Goal: Transaction & Acquisition: Subscribe to service/newsletter

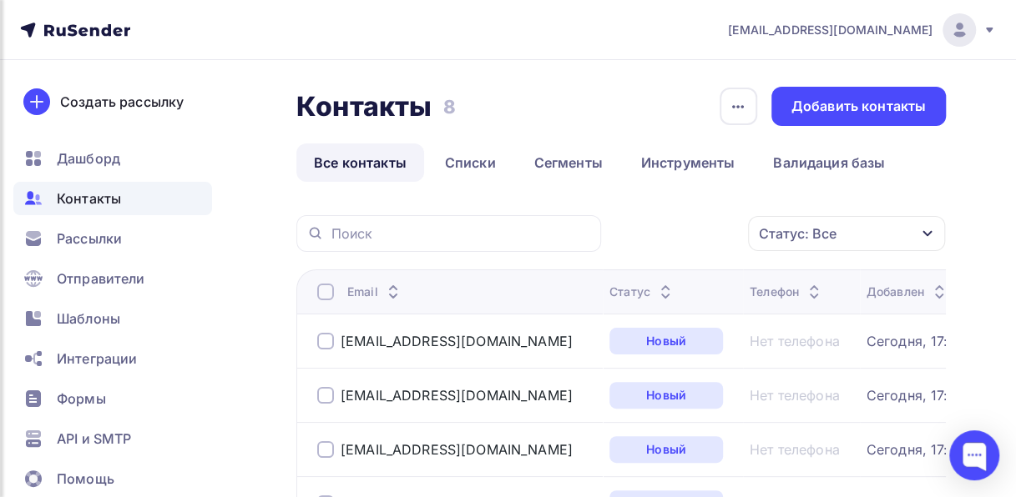
click at [871, 22] on span "[EMAIL_ADDRESS][DOMAIN_NAME]" at bounding box center [830, 30] width 204 height 17
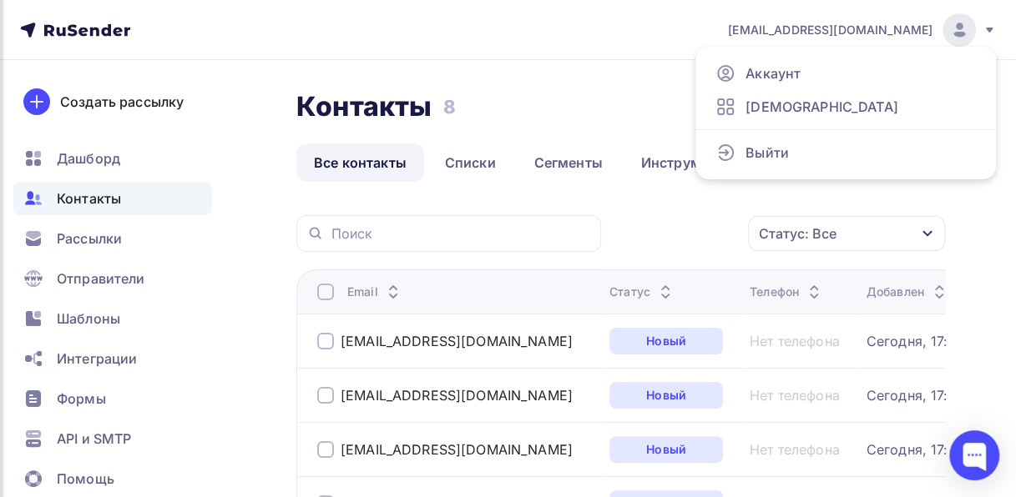
click at [871, 22] on span "[EMAIL_ADDRESS][DOMAIN_NAME]" at bounding box center [830, 30] width 204 height 17
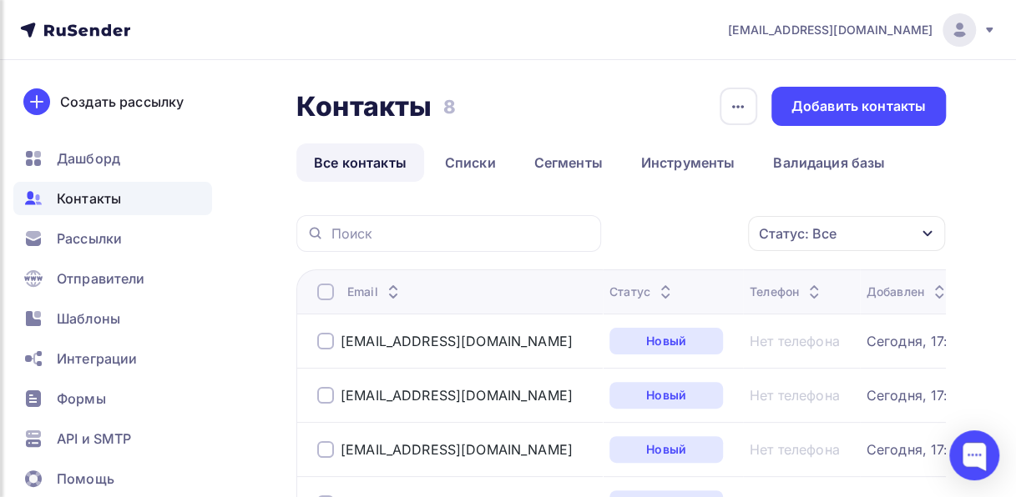
click at [214, 168] on div "Создать рассылку Дашборд Контакты Рассылки Отправители Шаблоны Интеграции Формы…" at bounding box center [112, 278] width 225 height 437
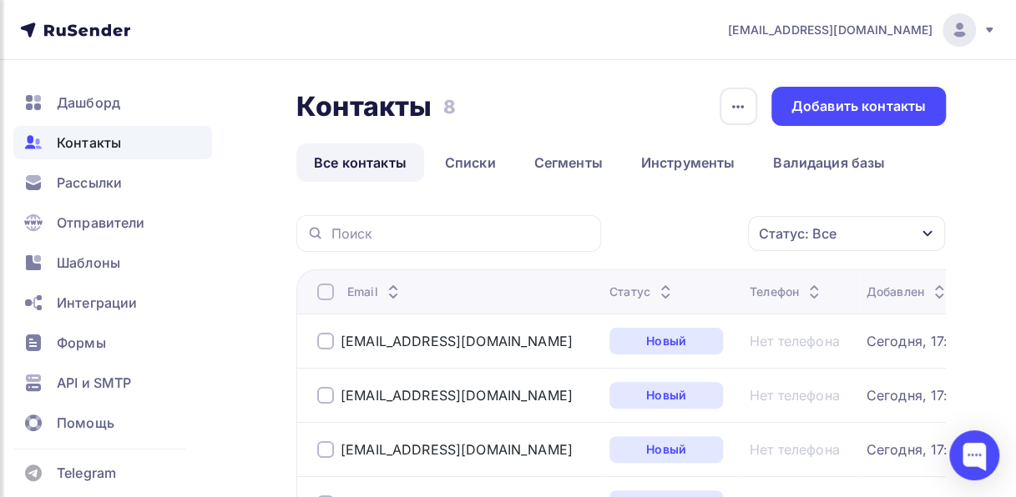
scroll to position [68, 0]
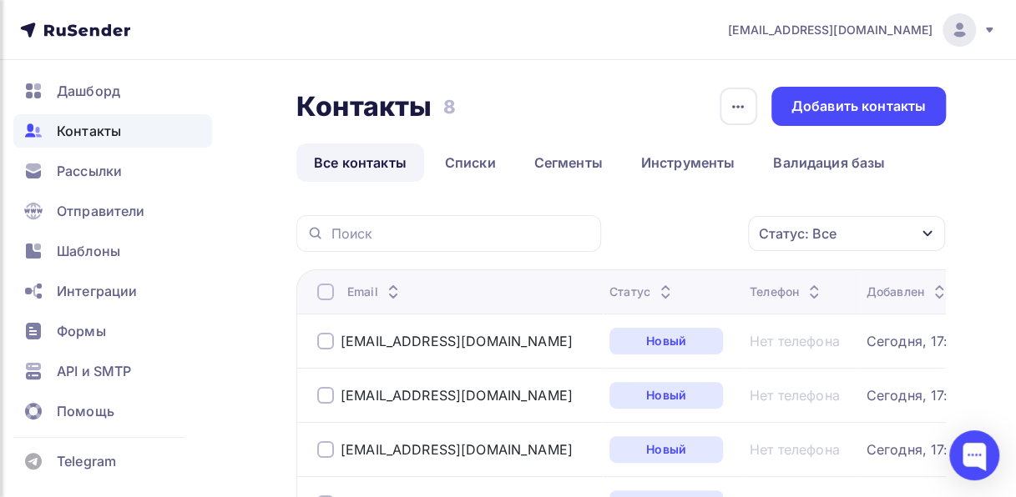
click at [62, 35] on icon at bounding box center [61, 31] width 9 height 9
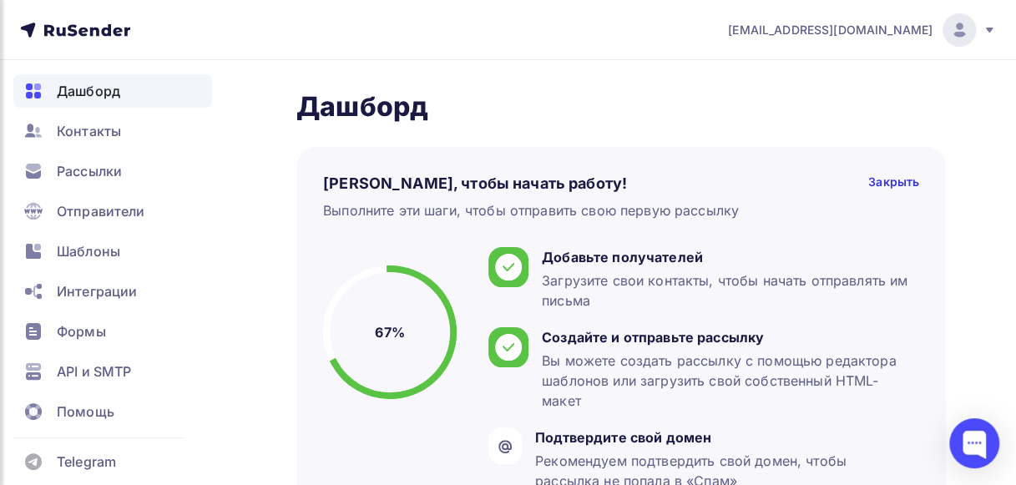
click at [900, 28] on span "info@topsegment.biz" at bounding box center [830, 30] width 204 height 17
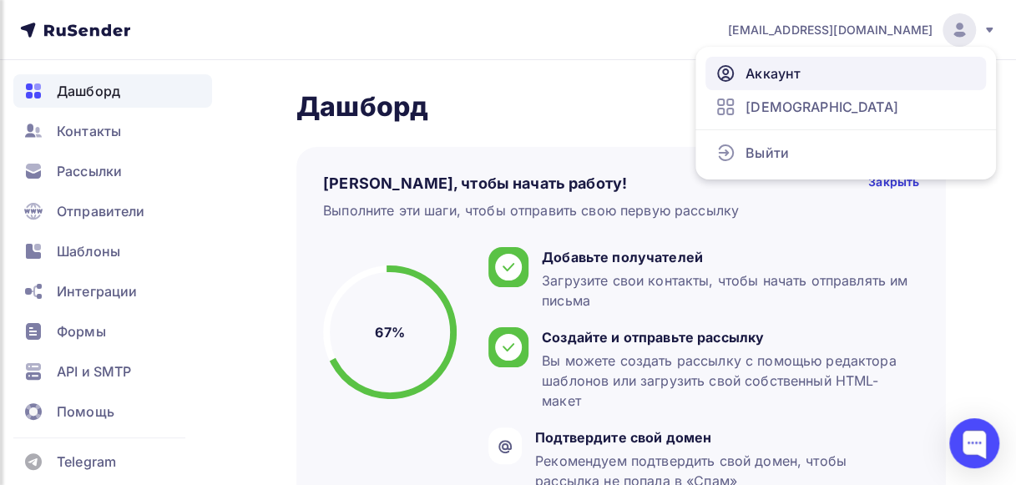
click at [781, 67] on span "Аккаунт" at bounding box center [772, 73] width 55 height 20
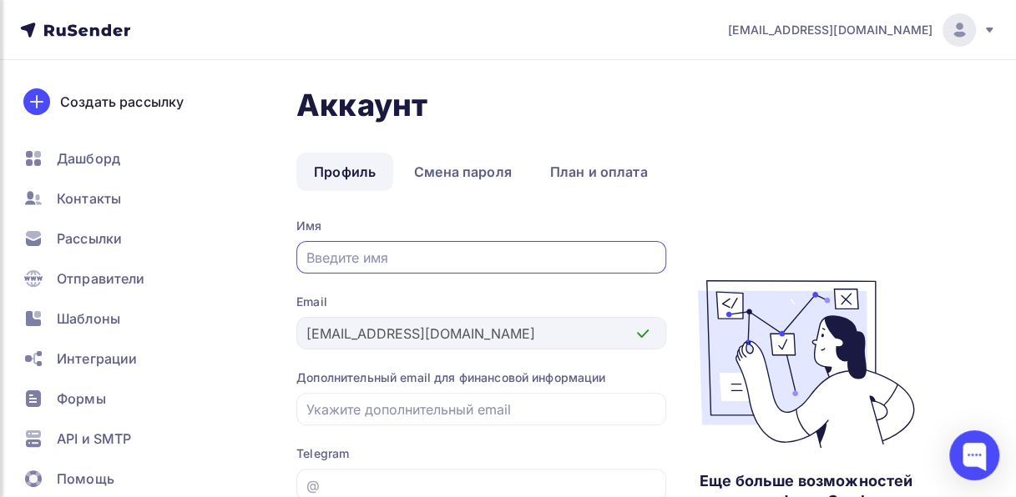
scroll to position [68, 0]
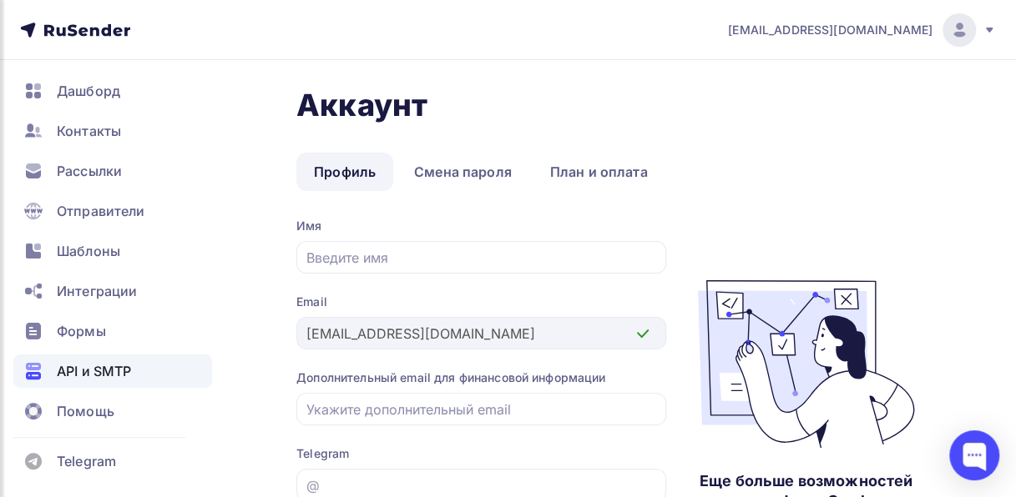
click at [110, 371] on span "API и SMTP" at bounding box center [94, 371] width 74 height 20
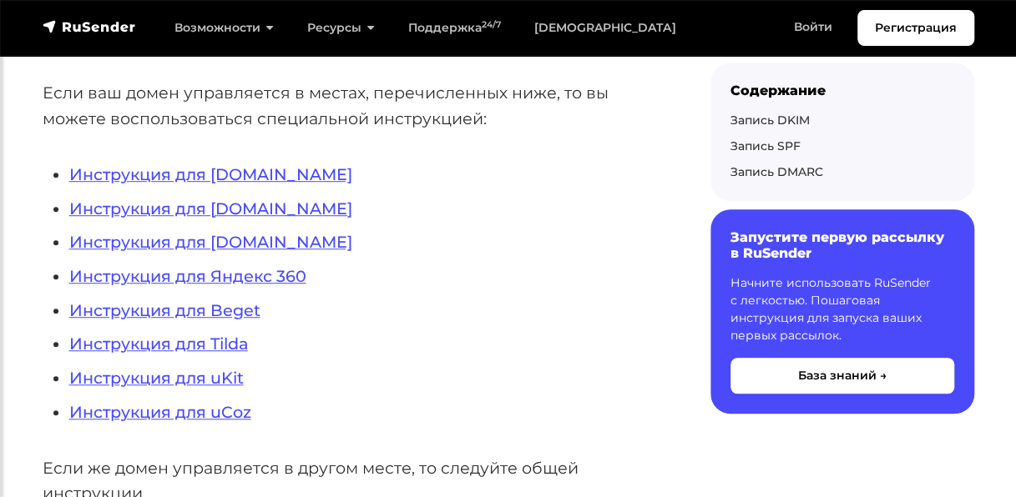
scroll to position [477, 0]
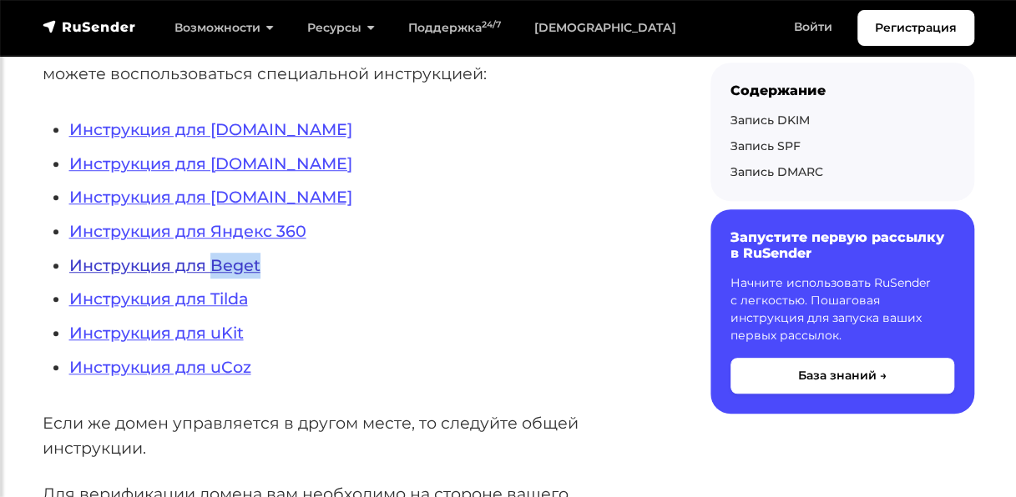
drag, startPoint x: 283, startPoint y: 271, endPoint x: 214, endPoint y: 267, distance: 68.6
click at [214, 267] on li "Инструкция для Beget" at bounding box center [363, 266] width 588 height 26
copy link "Beget"
click at [181, 265] on link "Инструкция для Beget" at bounding box center [164, 265] width 191 height 20
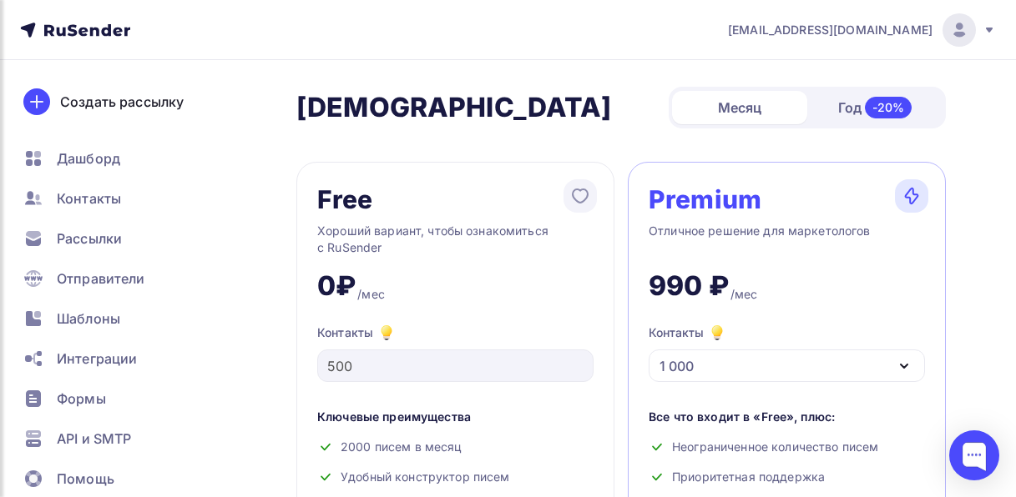
scroll to position [730, 0]
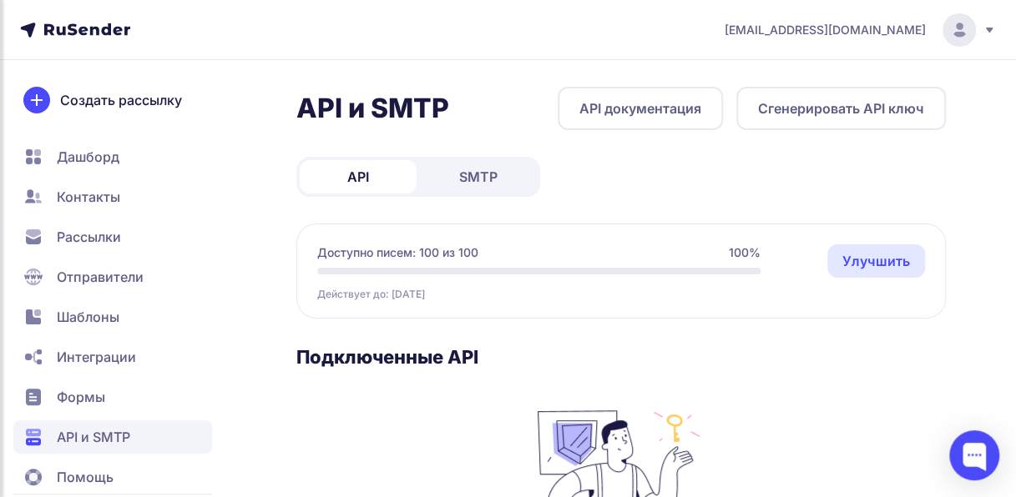
click at [119, 314] on span "Шаблоны" at bounding box center [88, 317] width 63 height 20
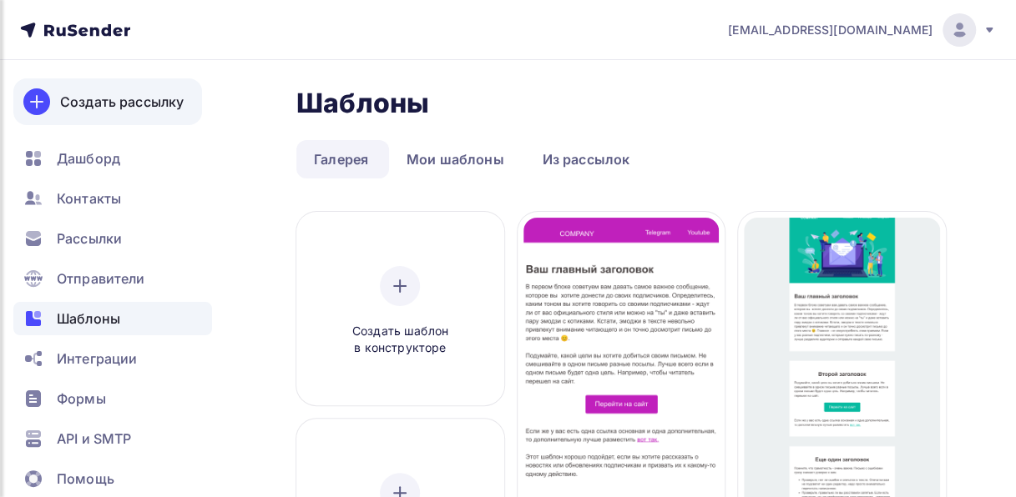
click at [148, 109] on div "Создать рассылку" at bounding box center [122, 102] width 124 height 20
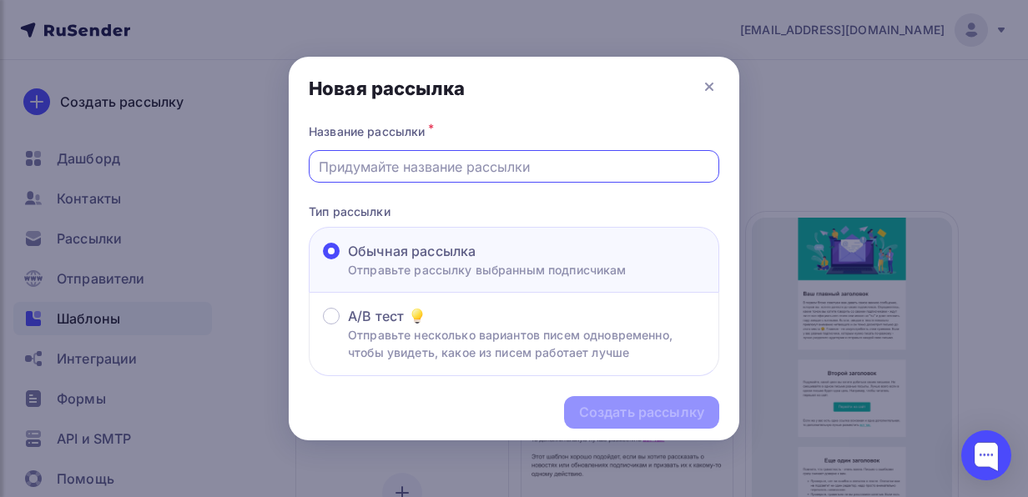
click at [517, 164] on input "text" at bounding box center [514, 167] width 391 height 20
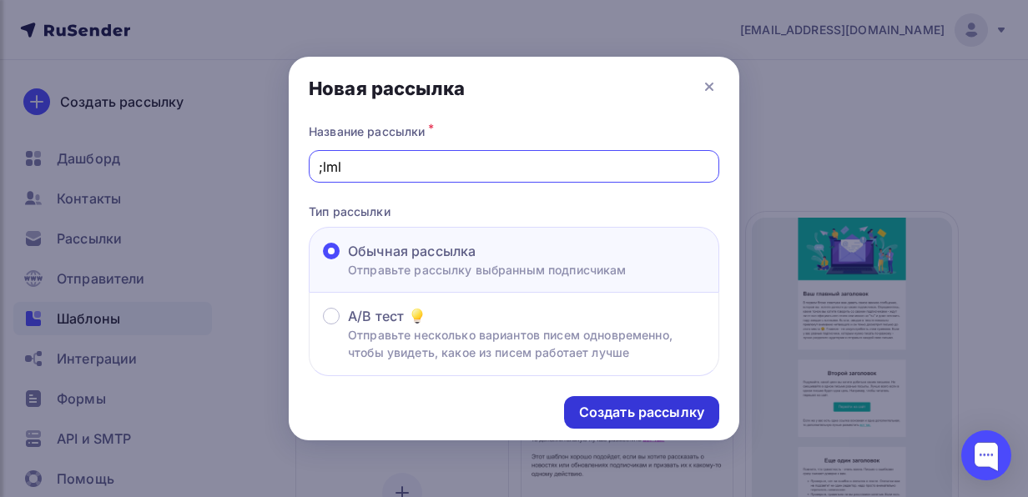
type input ";lml"
click at [618, 415] on div "Создать рассылку" at bounding box center [641, 412] width 125 height 19
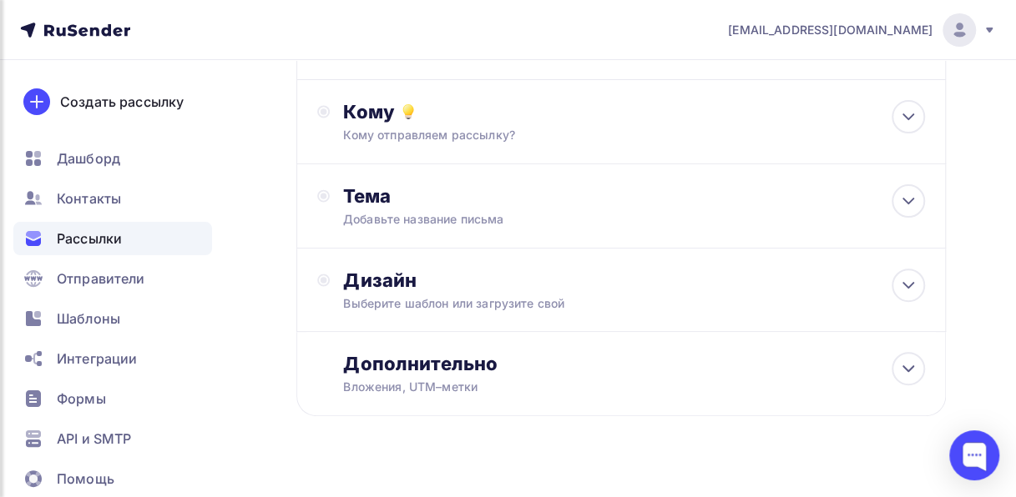
scroll to position [187, 0]
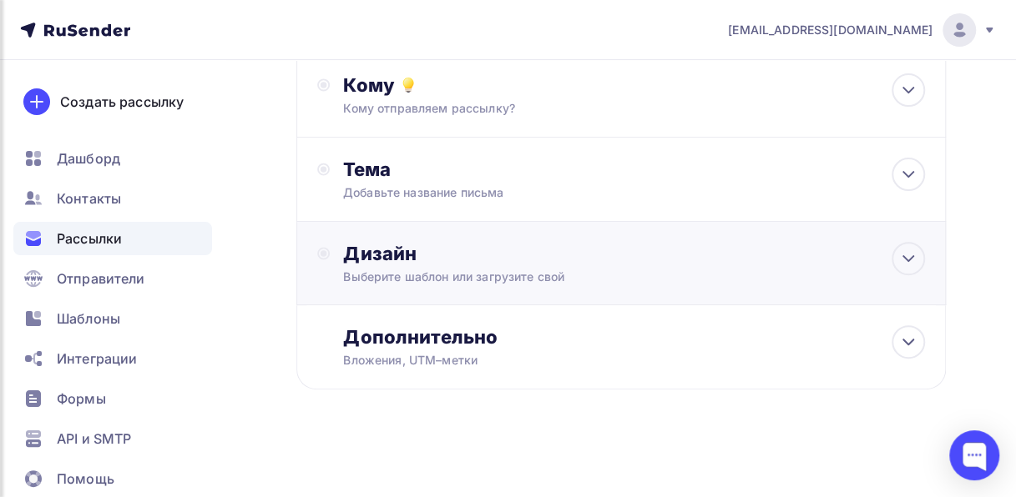
click at [503, 259] on div "Дизайн" at bounding box center [634, 253] width 582 height 23
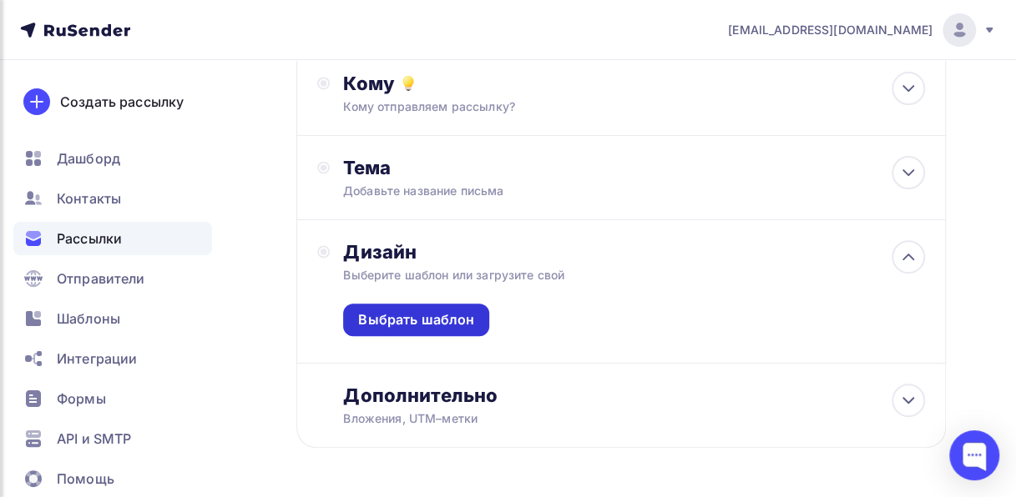
click at [446, 320] on div "Выбрать шаблон" at bounding box center [416, 319] width 116 height 19
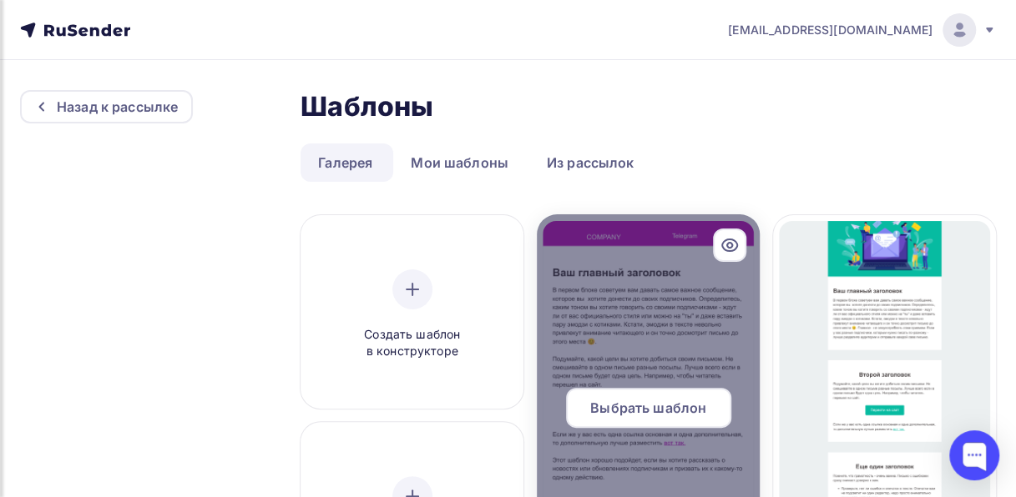
click at [613, 339] on div at bounding box center [648, 414] width 223 height 401
click at [688, 281] on div at bounding box center [648, 414] width 223 height 401
click at [674, 408] on span "Выбрать шаблон" at bounding box center [648, 408] width 116 height 20
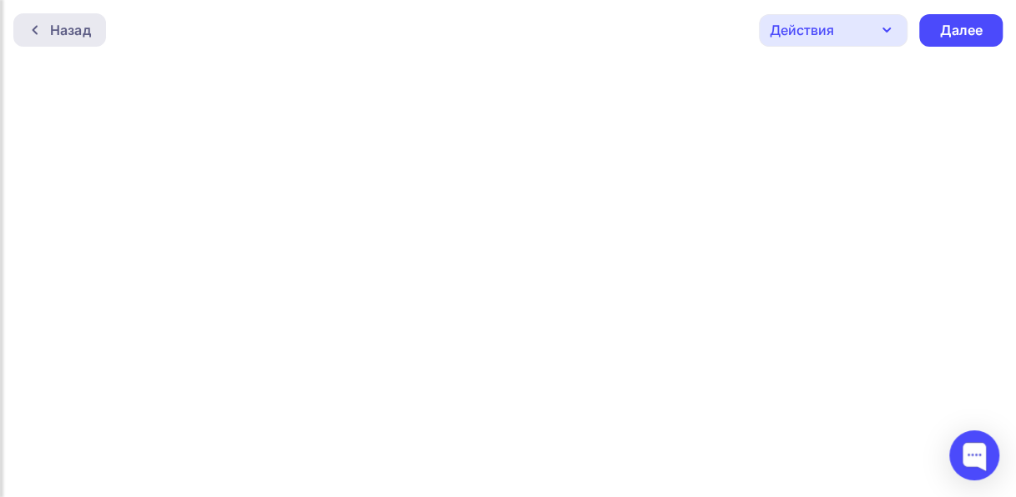
click at [78, 15] on div "Назад" at bounding box center [59, 29] width 93 height 33
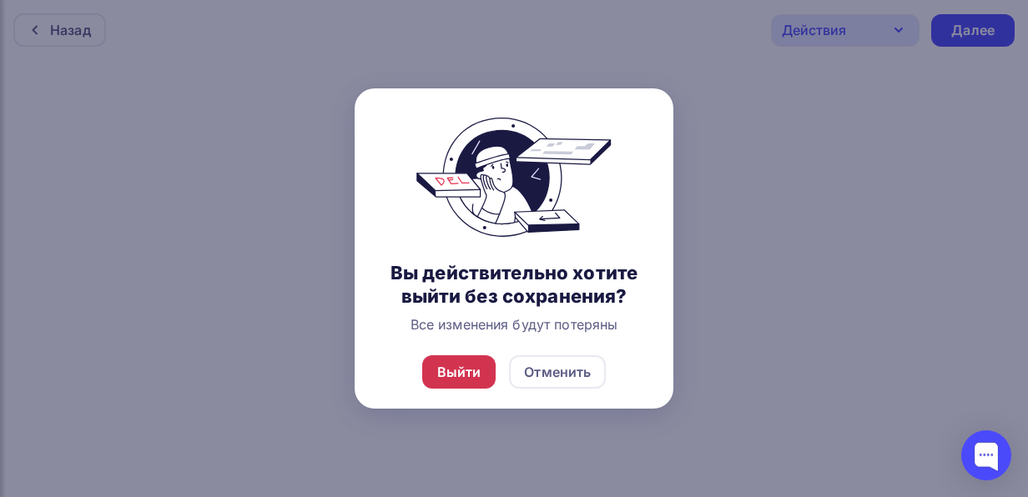
click at [459, 372] on div "Выйти" at bounding box center [459, 372] width 44 height 20
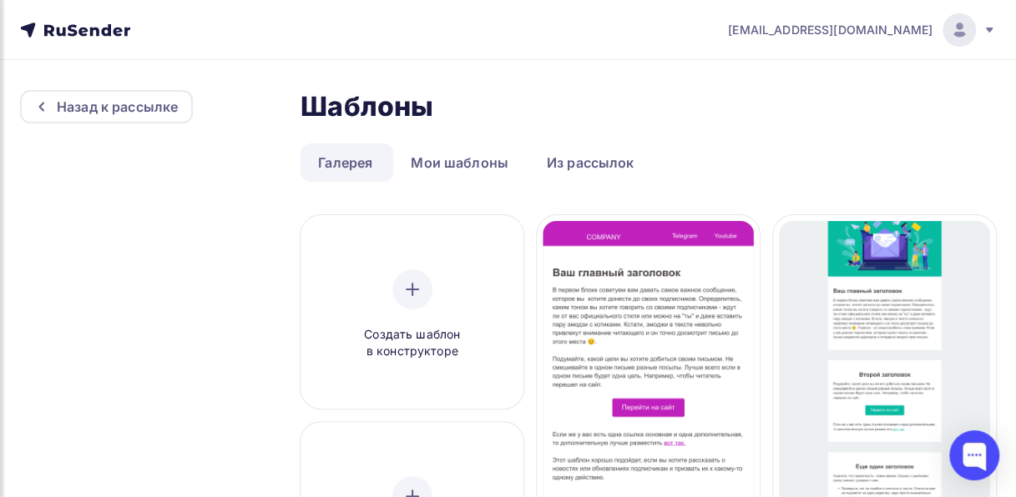
click at [931, 30] on span "info@topsegment.biz" at bounding box center [830, 30] width 204 height 17
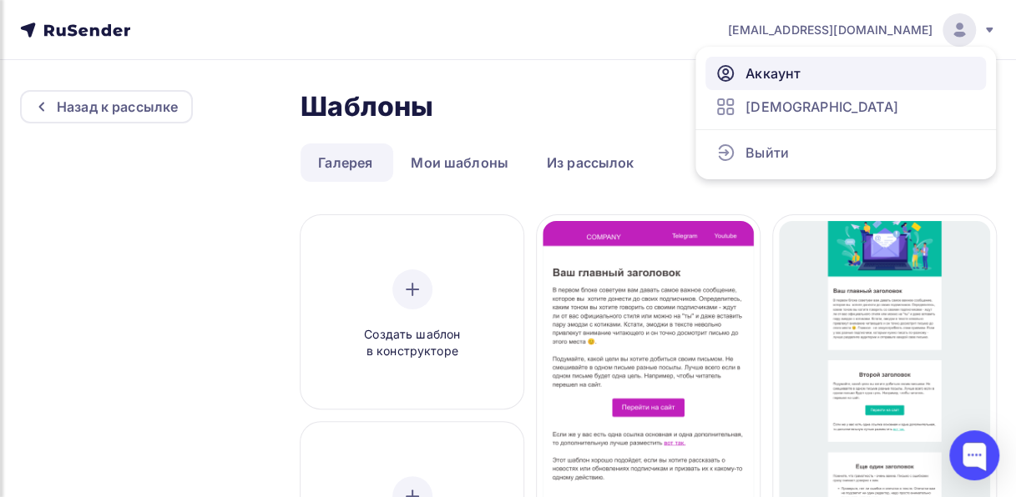
click at [774, 77] on span "Аккаунт" at bounding box center [772, 73] width 55 height 20
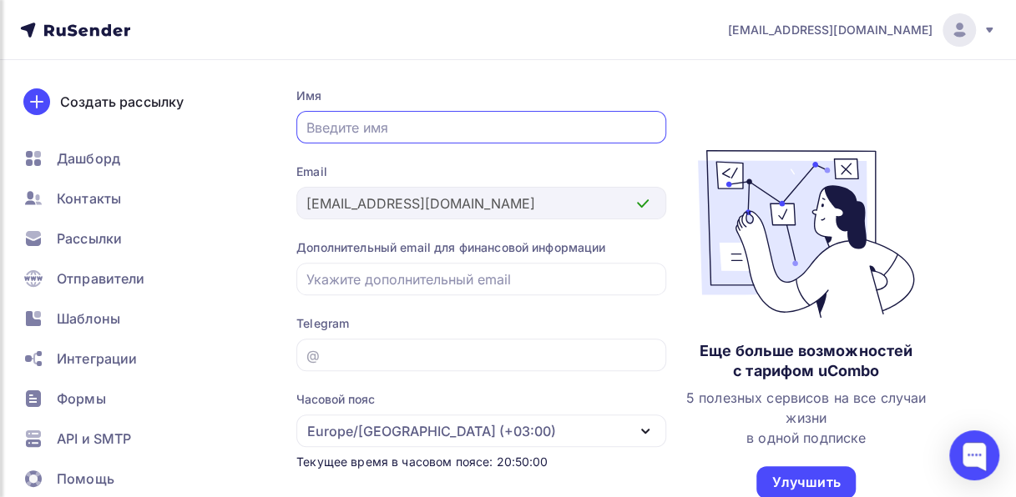
scroll to position [127, 0]
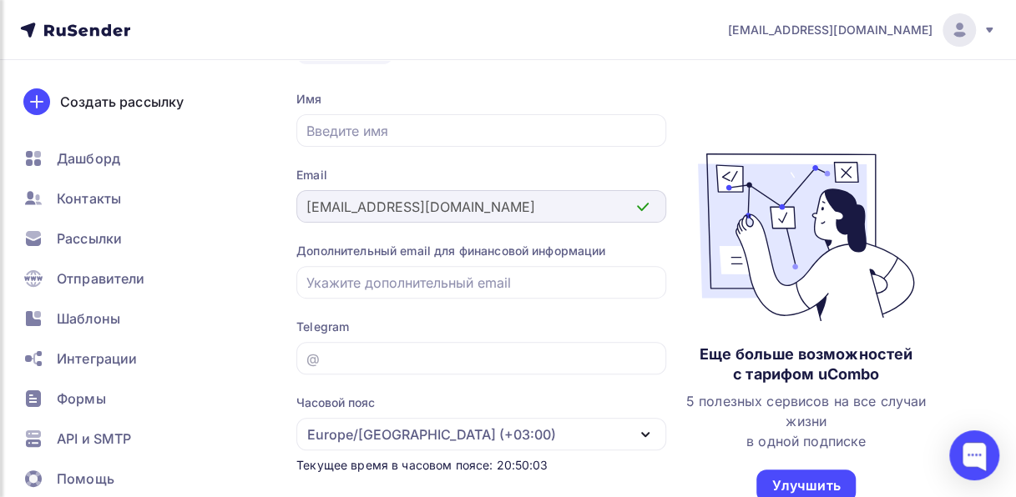
click at [301, 210] on div "info@topsegment.biz" at bounding box center [481, 206] width 370 height 33
click at [855, 33] on span "info@topsegment.biz" at bounding box center [830, 30] width 204 height 17
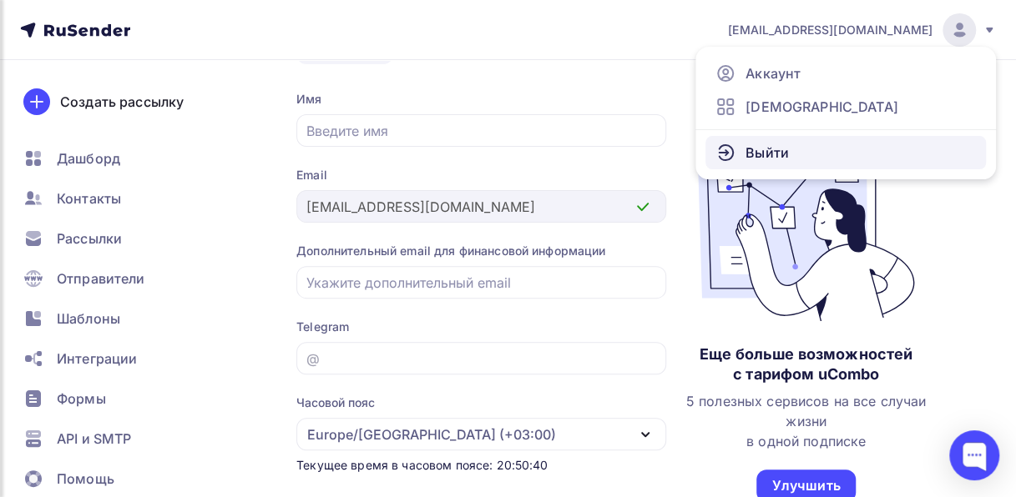
click at [749, 160] on span "Выйти" at bounding box center [766, 153] width 43 height 20
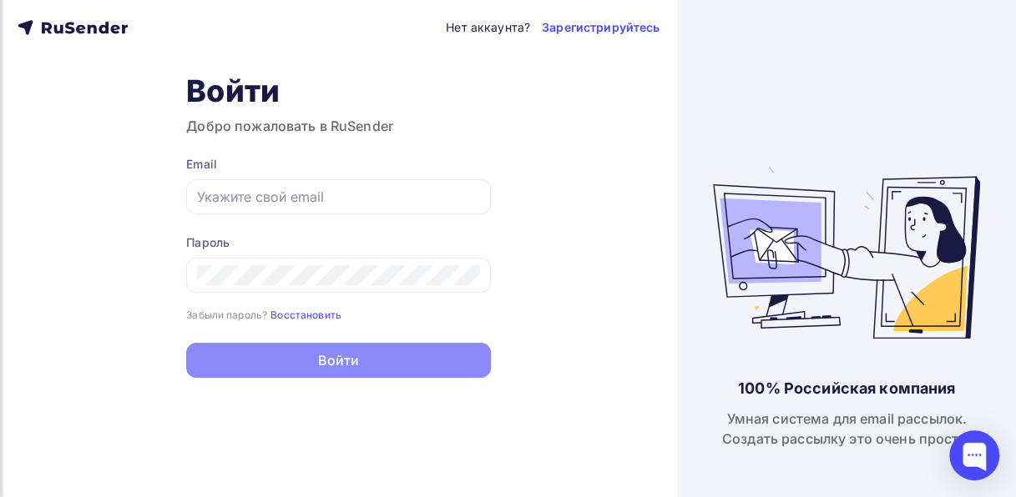
type input "info@topsegment.biz"
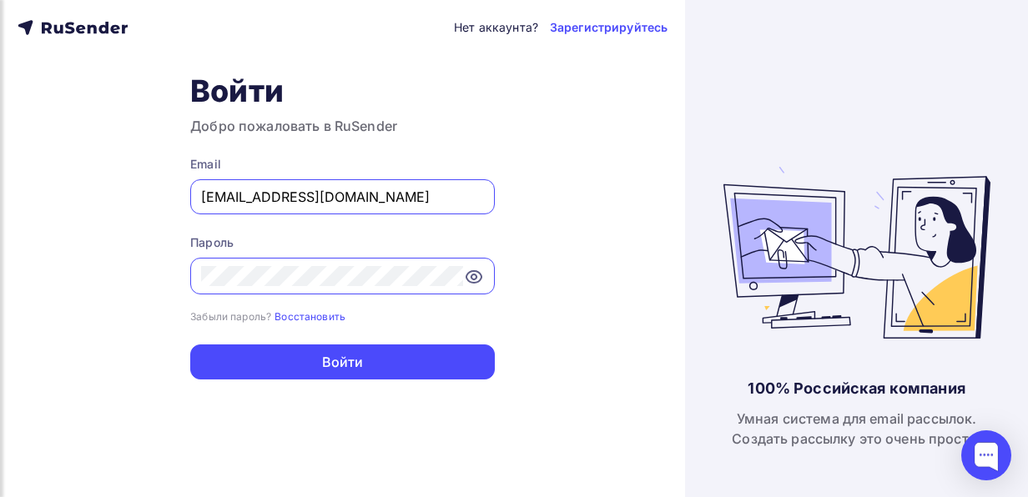
click at [471, 284] on icon at bounding box center [474, 277] width 20 height 20
click at [196, 272] on div at bounding box center [342, 276] width 305 height 37
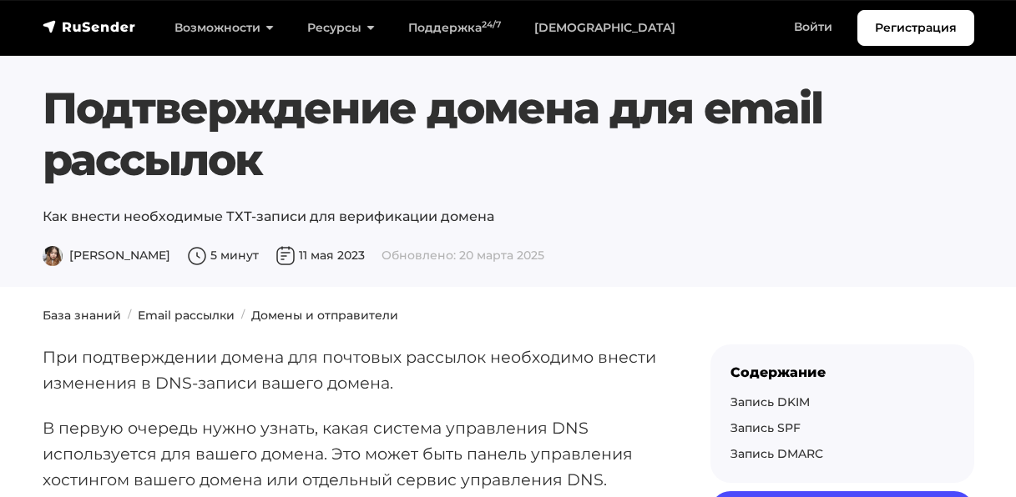
scroll to position [477, 0]
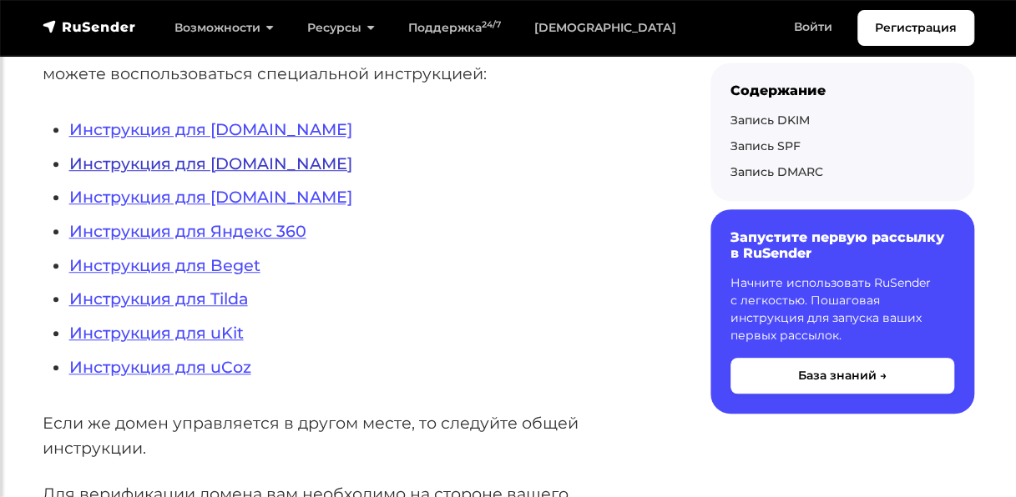
click at [242, 160] on link "Инструкция для Timeweb.ru" at bounding box center [210, 164] width 283 height 20
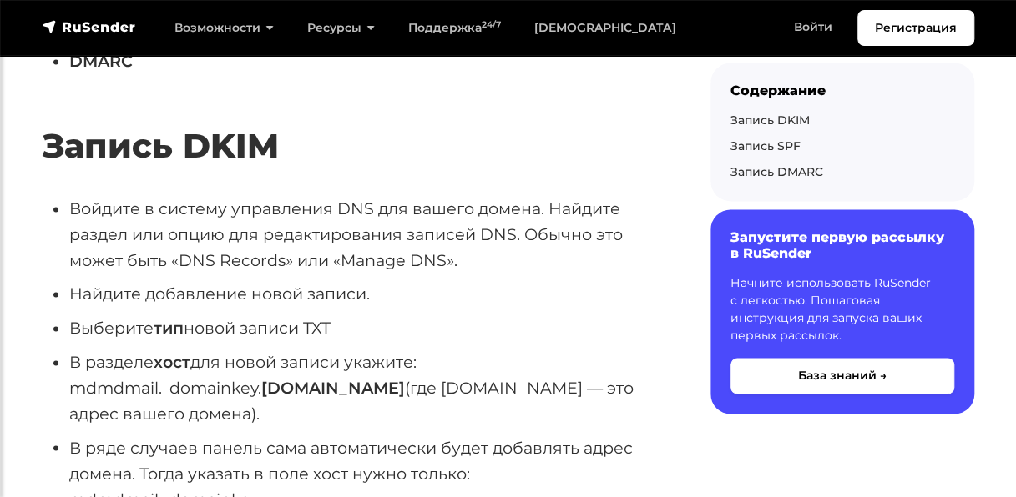
scroll to position [0, 0]
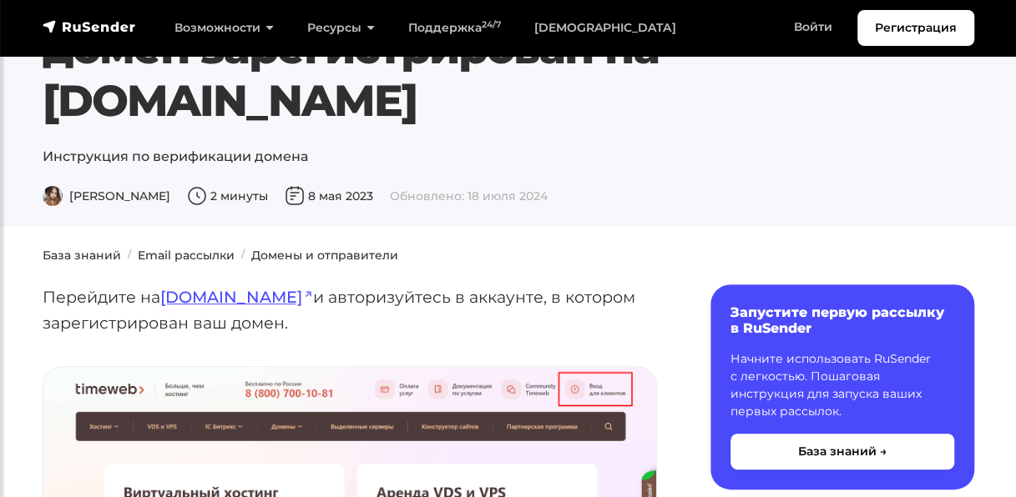
scroll to position [126, 0]
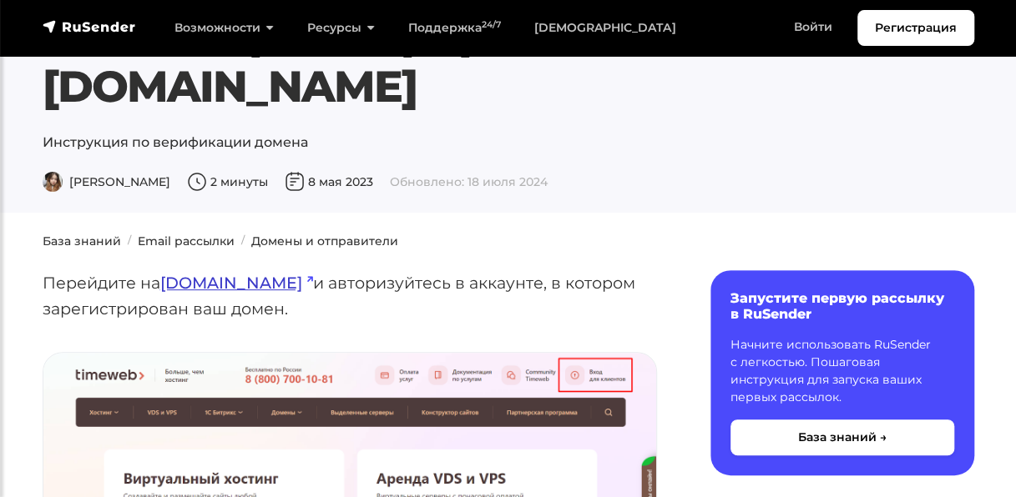
click at [240, 273] on link "[DOMAIN_NAME]" at bounding box center [236, 283] width 153 height 20
